Goal: Contribute content: Add original content to the website for others to see

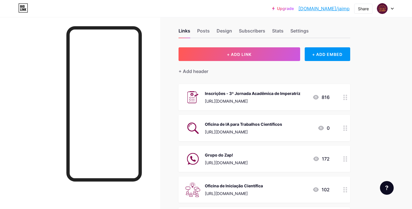
scroll to position [1, 0]
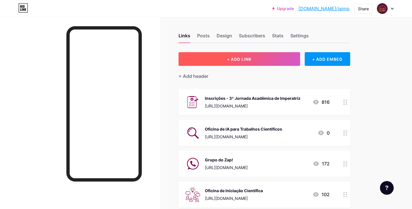
click at [215, 57] on button "+ ADD LINK" at bounding box center [238, 59] width 121 height 14
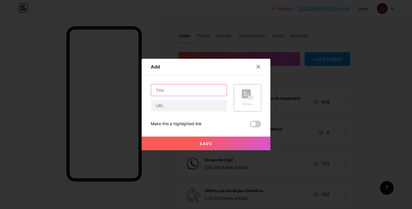
click at [175, 91] on input "text" at bounding box center [188, 90] width 75 height 11
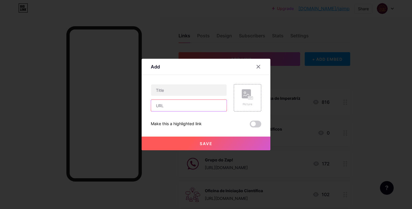
click at [172, 108] on input "text" at bounding box center [188, 105] width 75 height 11
paste input "[URL][DOMAIN_NAME]"
type input "[URL][DOMAIN_NAME]"
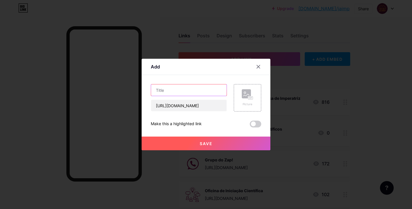
click at [172, 93] on input "text" at bounding box center [188, 90] width 75 height 11
type input "Submissão de Trabalhos"
click at [244, 100] on icon at bounding box center [247, 94] width 11 height 11
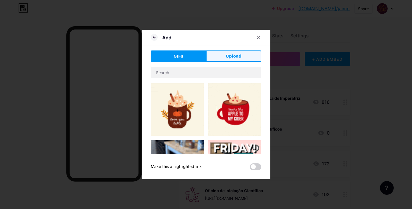
click at [227, 56] on span "Upload" at bounding box center [233, 56] width 16 height 6
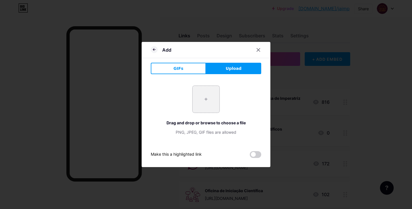
click at [207, 91] on input "file" at bounding box center [205, 99] width 27 height 27
type input "C:\fakepath\kmkm.png"
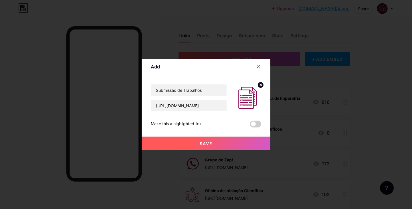
click at [222, 145] on button "Save" at bounding box center [205, 144] width 129 height 14
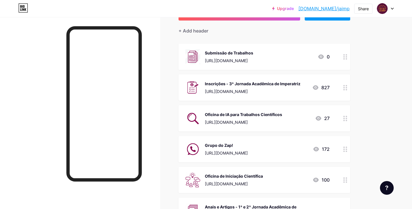
scroll to position [53, 0]
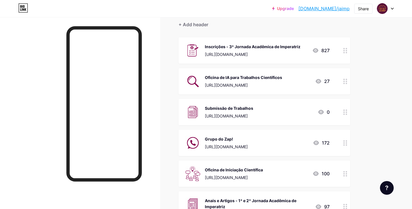
click at [166, 99] on div "Links Posts Design Subscribers Stats Settings + ADD LINK + ADD EMBED + Add head…" at bounding box center [187, 199] width 374 height 468
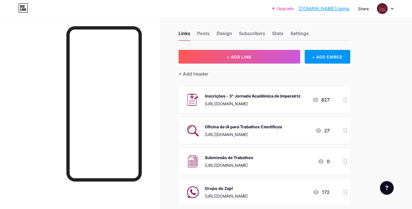
scroll to position [0, 0]
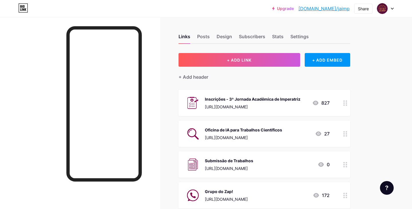
click at [340, 101] on div "Inscrições - 3ª Jornada Acadêmica de Imperatriz [URL][DOMAIN_NAME] 827" at bounding box center [263, 103] width 171 height 26
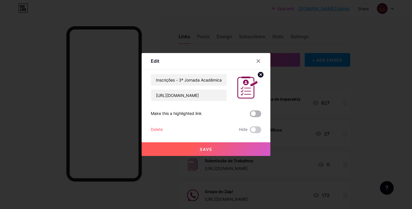
click at [254, 115] on span at bounding box center [255, 114] width 11 height 7
click at [250, 115] on input "checkbox" at bounding box center [250, 115] width 0 height 0
click at [228, 142] on div "Save" at bounding box center [205, 144] width 129 height 23
click at [222, 146] on button "Save" at bounding box center [205, 150] width 129 height 14
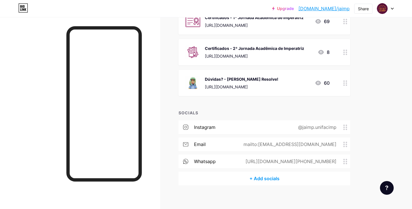
scroll to position [276, 0]
